Goal: Navigation & Orientation: Find specific page/section

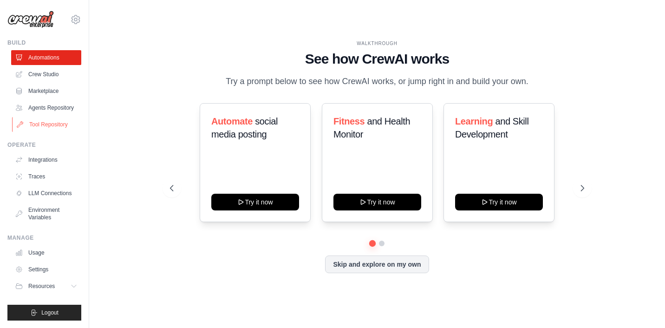
click at [56, 126] on link "Tool Repository" at bounding box center [47, 124] width 70 height 15
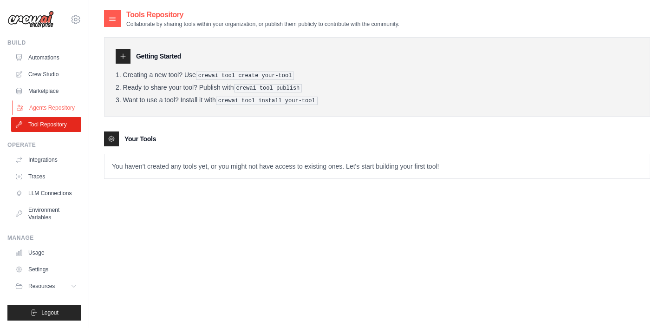
click at [53, 110] on link "Agents Repository" at bounding box center [47, 107] width 70 height 15
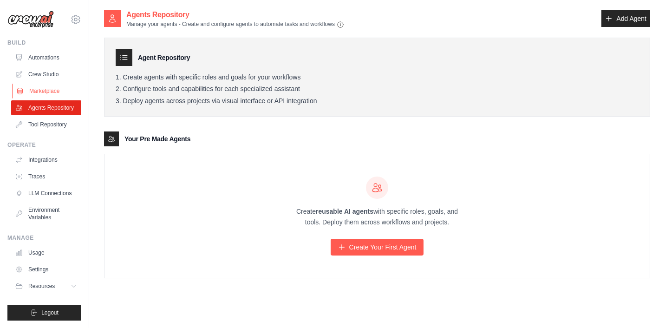
click at [50, 90] on link "Marketplace" at bounding box center [47, 91] width 70 height 15
